Goal: Find specific page/section: Find specific page/section

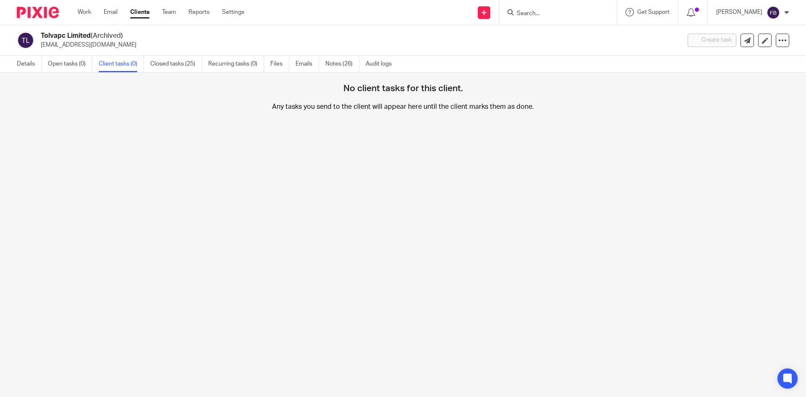
click at [578, 14] on input "Search" at bounding box center [554, 14] width 76 height 8
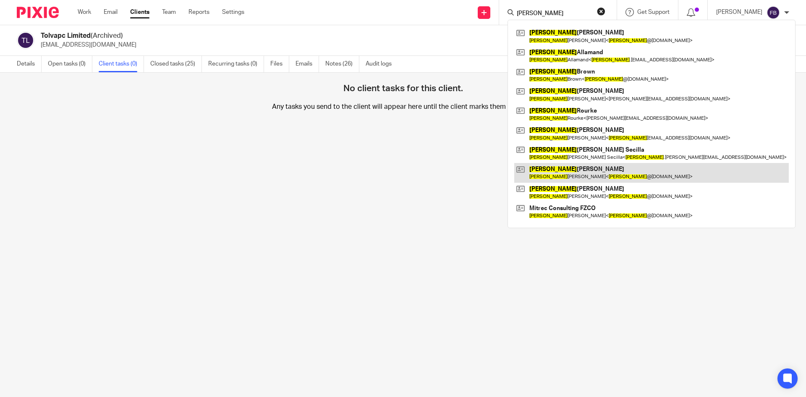
type input "[PERSON_NAME]"
click at [564, 170] on link at bounding box center [651, 172] width 275 height 19
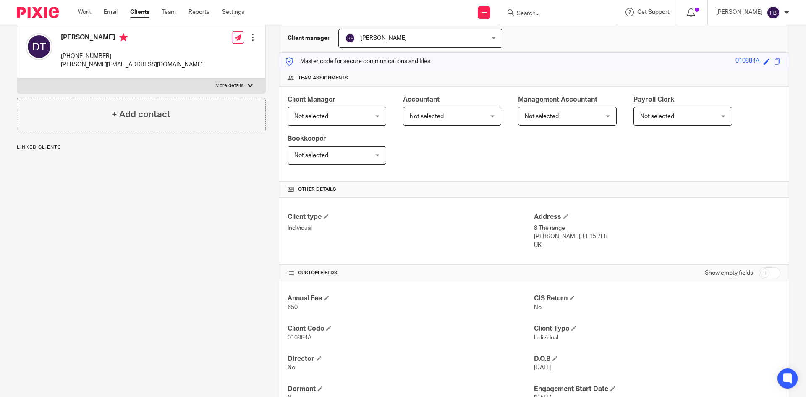
scroll to position [84, 0]
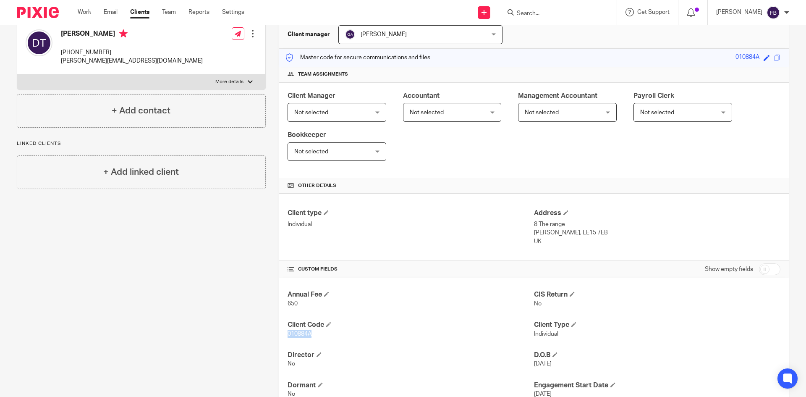
drag, startPoint x: 319, startPoint y: 335, endPoint x: 285, endPoint y: 335, distance: 33.2
click at [288, 335] on p "010884A" at bounding box center [411, 334] width 246 height 8
copy span "010884A"
click at [574, 10] on input "Search" at bounding box center [554, 14] width 76 height 8
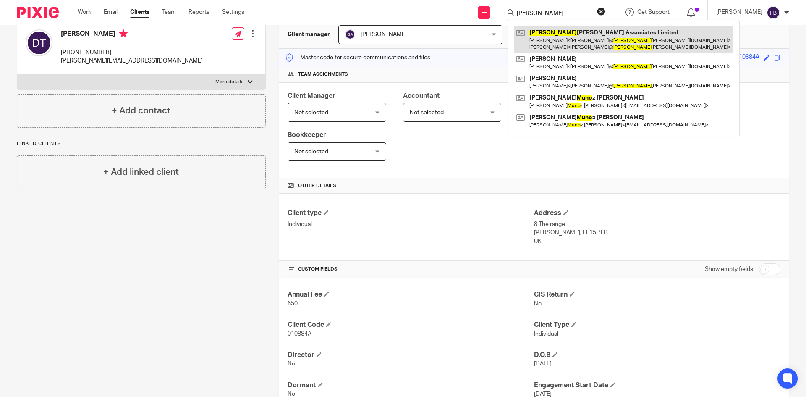
type input "munro"
click at [592, 34] on link at bounding box center [623, 39] width 219 height 26
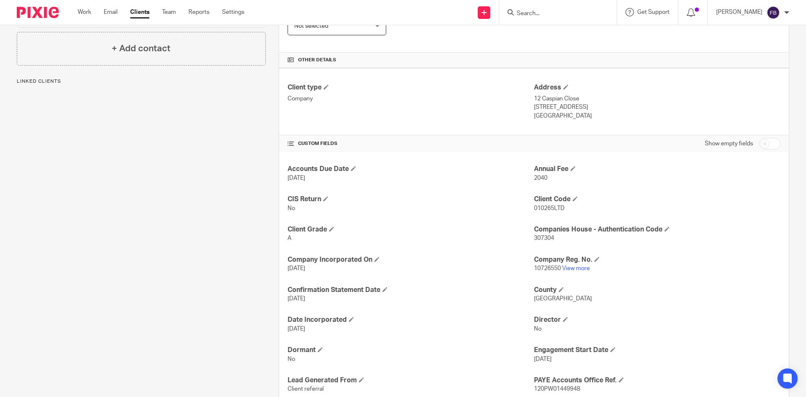
scroll to position [210, 0]
drag, startPoint x: 555, startPoint y: 241, endPoint x: 530, endPoint y: 240, distance: 24.8
click at [534, 240] on p "307304" at bounding box center [657, 237] width 246 height 8
copy span "307304"
